Goal: Task Accomplishment & Management: Manage account settings

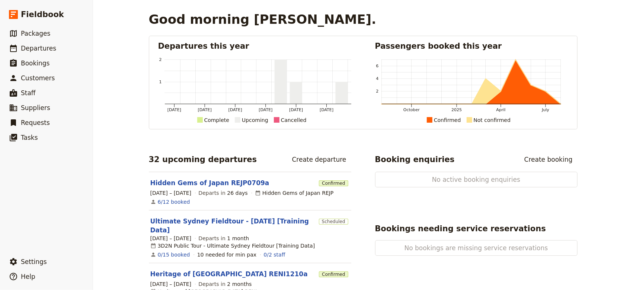
click at [110, 144] on div "Good morning [PERSON_NAME]. Departures this year [DATE] [DATE] [DATE] [DATE] [D…" at bounding box center [363, 145] width 540 height 290
click at [124, 170] on div "Good morning [PERSON_NAME]. Departures this year [DATE] [DATE] [DATE] [DATE] [D…" at bounding box center [363, 145] width 540 height 290
click at [117, 237] on div "Good morning [PERSON_NAME]. Departures this year [DATE] [DATE] [DATE] [DATE] [D…" at bounding box center [363, 145] width 540 height 290
click at [105, 180] on div "Good morning [PERSON_NAME]. Departures this year [DATE] [DATE] [DATE] [DATE] [D…" at bounding box center [363, 145] width 540 height 290
click at [323, 222] on span "Scheduled" at bounding box center [333, 222] width 29 height 6
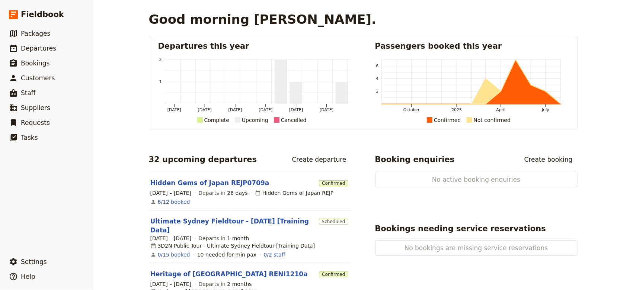
drag, startPoint x: 261, startPoint y: 222, endPoint x: 112, endPoint y: 215, distance: 148.9
click at [112, 215] on div "Good morning [PERSON_NAME]. Departures this year [DATE] [DATE] [DATE] [DATE] [D…" at bounding box center [363, 145] width 540 height 290
click at [40, 64] on span "Bookings" at bounding box center [35, 62] width 29 height 7
select select "CREATED_AT"
click at [51, 60] on link "​ Bookings" at bounding box center [46, 63] width 93 height 15
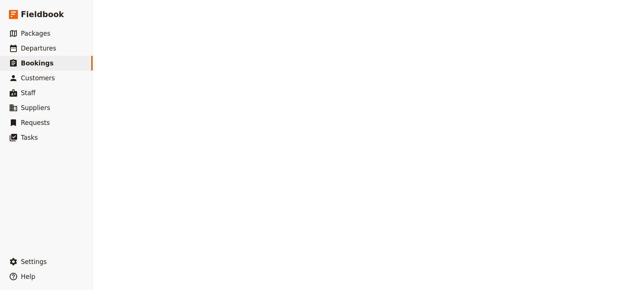
select select "CREATED_AT"
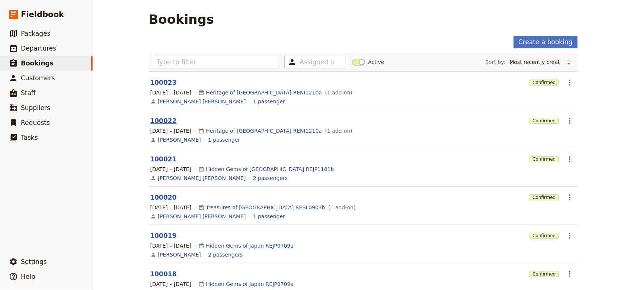
click at [161, 122] on link "100022" at bounding box center [163, 120] width 26 height 7
